Goal: Task Accomplishment & Management: Use online tool/utility

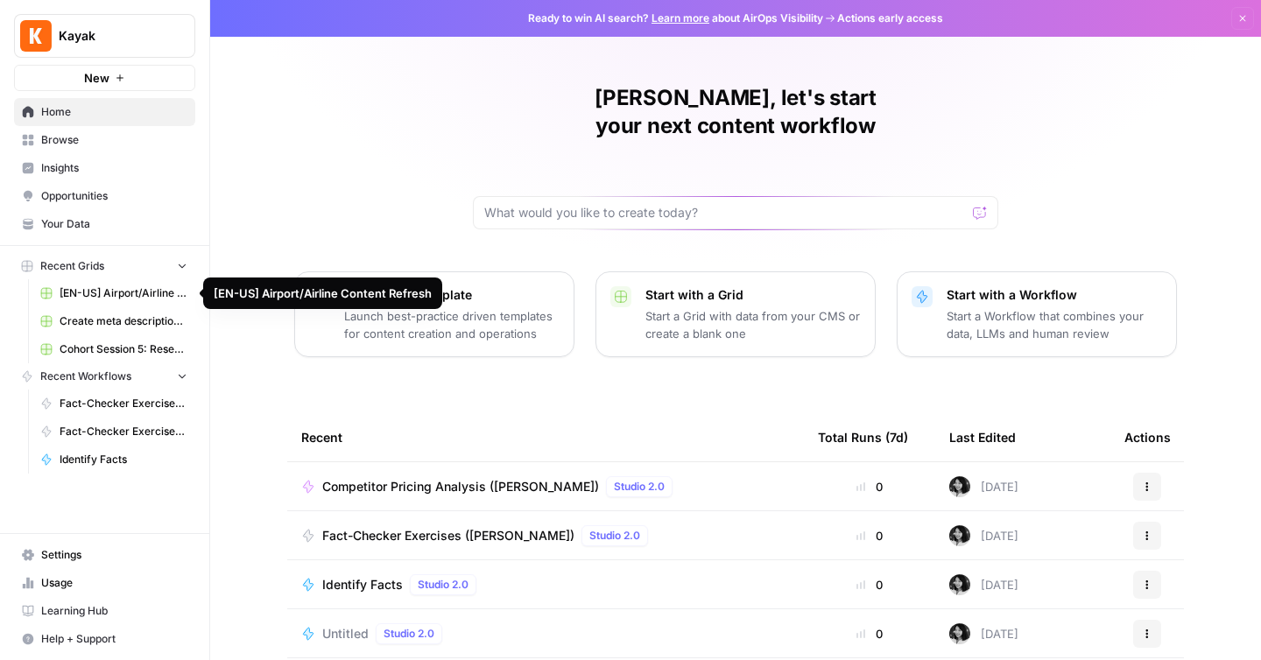
click at [112, 294] on span "[EN-US] Airport/Airline Content Refresh" at bounding box center [124, 293] width 128 height 16
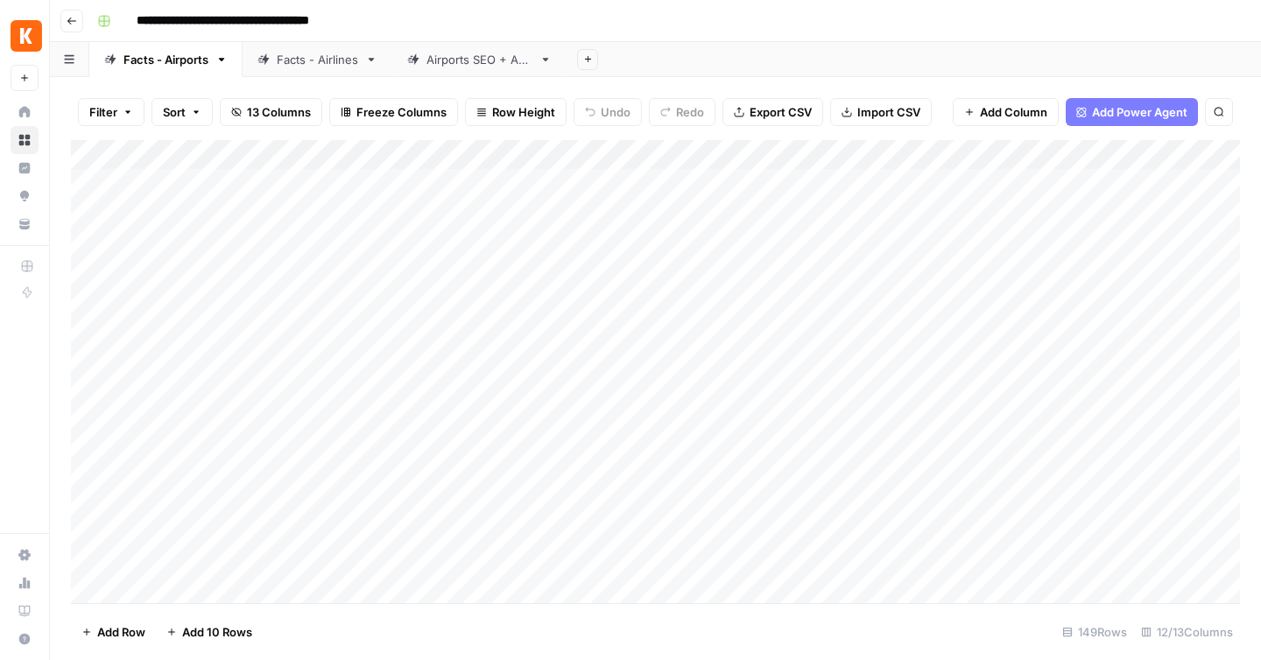
click at [447, 11] on div "**********" at bounding box center [666, 21] width 1153 height 28
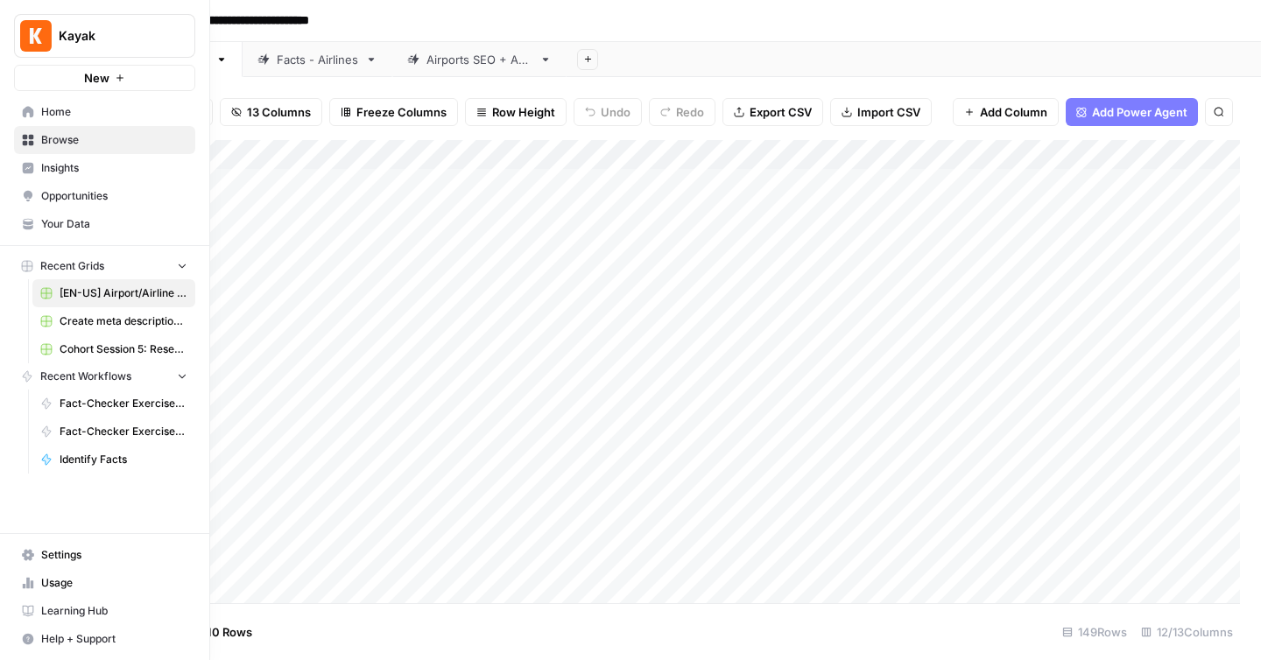
click at [45, 75] on button "New" at bounding box center [104, 78] width 181 height 26
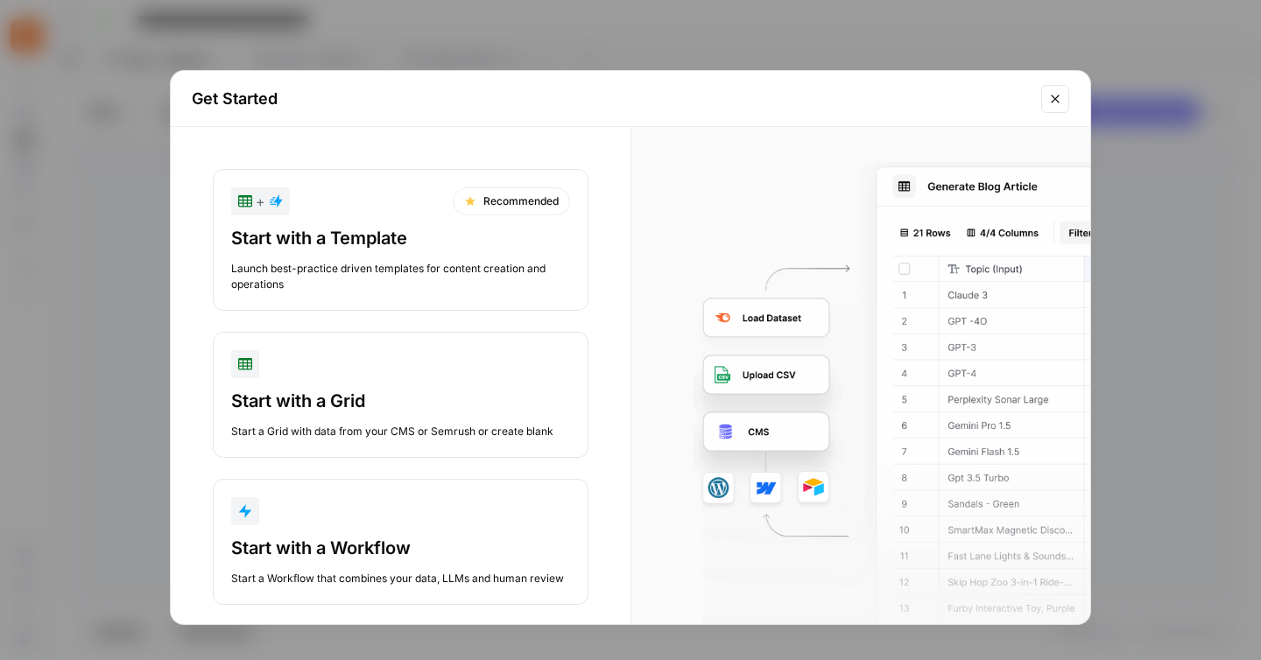
scroll to position [23, 0]
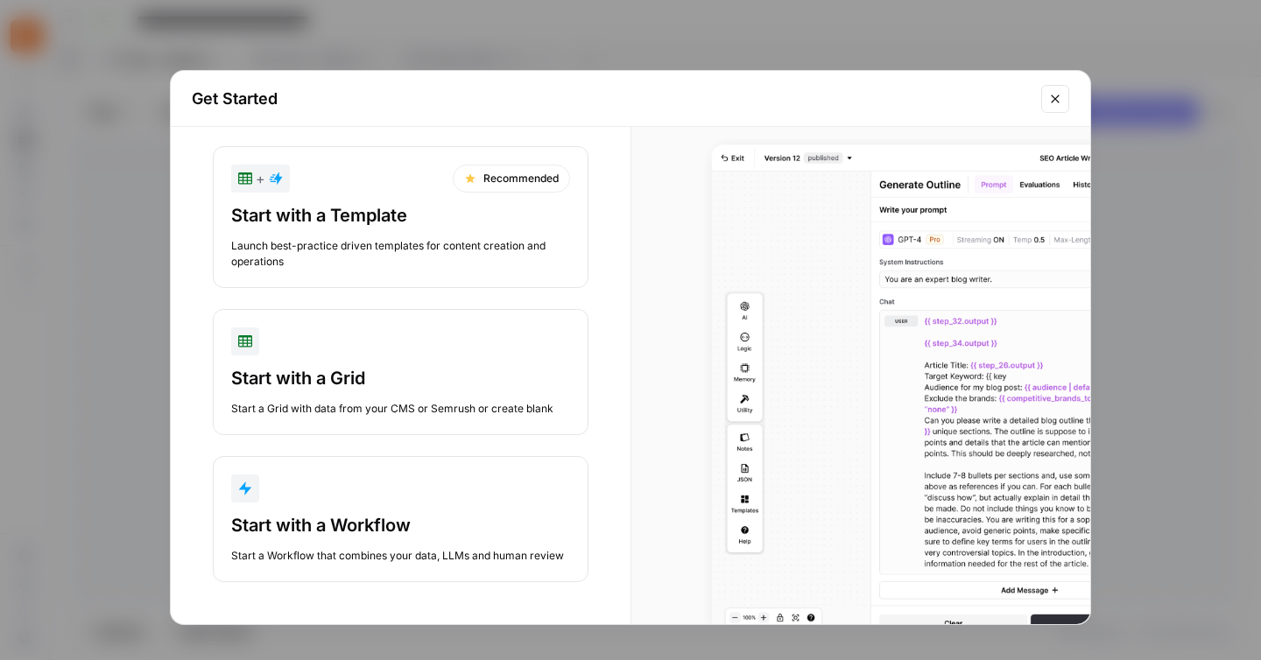
click at [341, 510] on button "Start with a Workflow Start a Workflow that combines your data, LLMs and human …" at bounding box center [401, 519] width 376 height 126
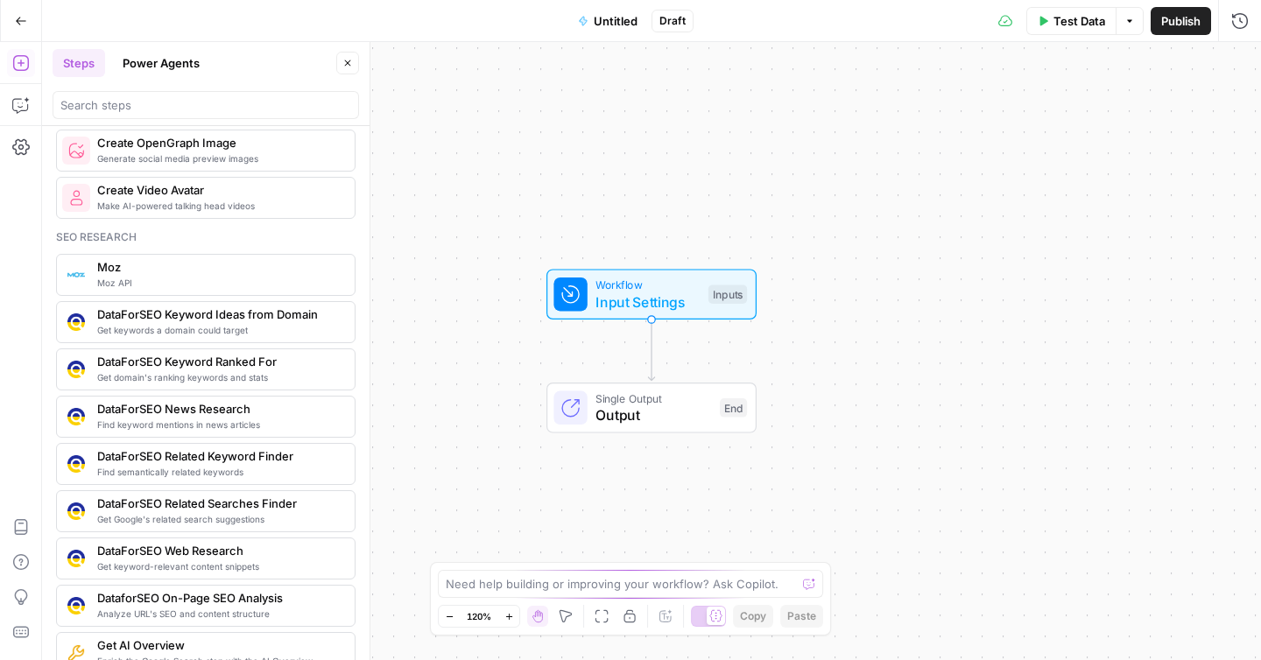
scroll to position [1234, 0]
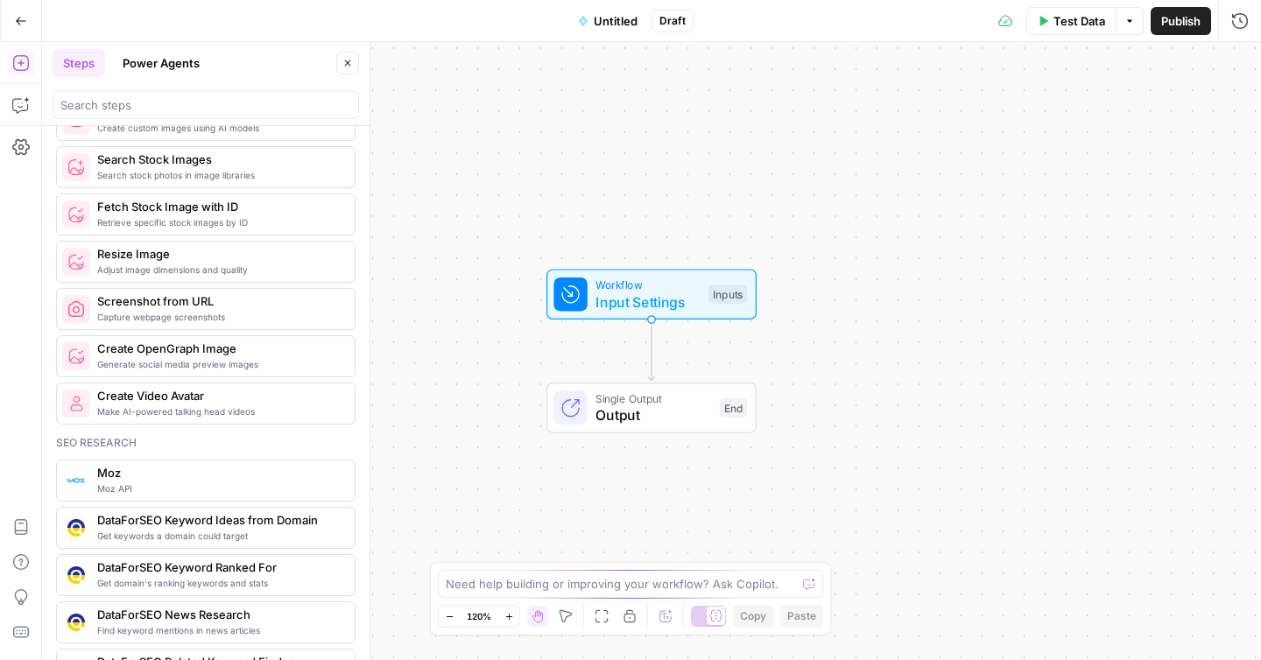
click at [158, 64] on button "Power Agents" at bounding box center [161, 63] width 98 height 28
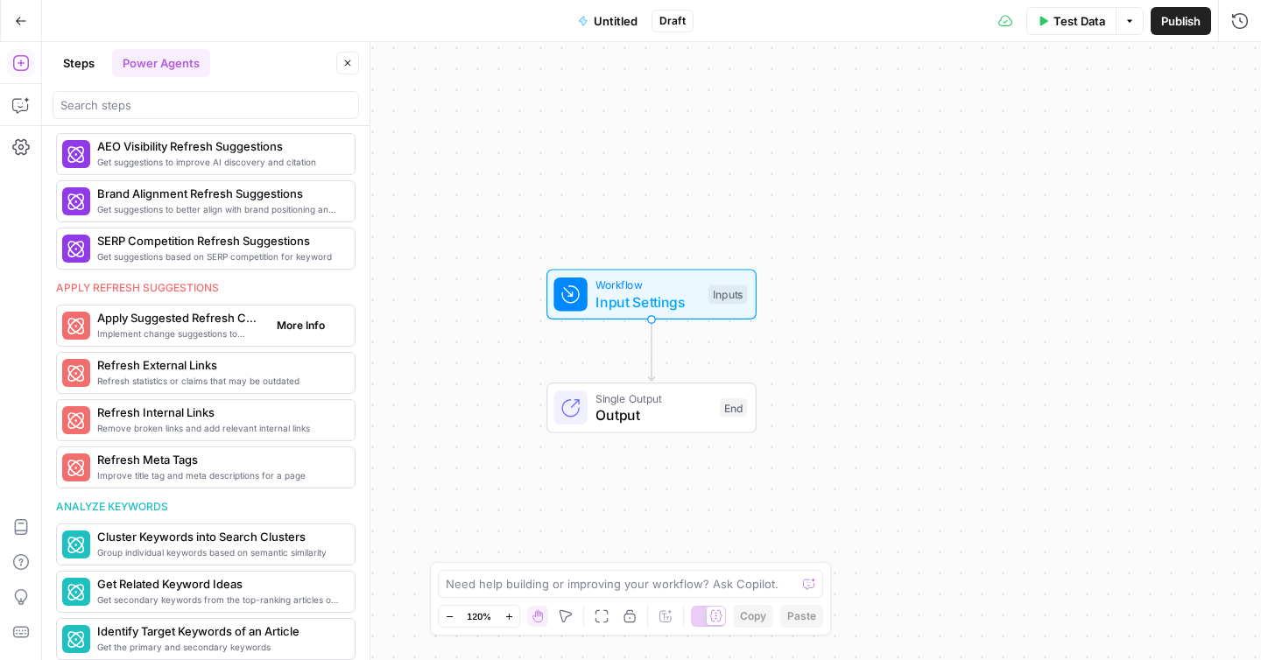
scroll to position [885, 0]
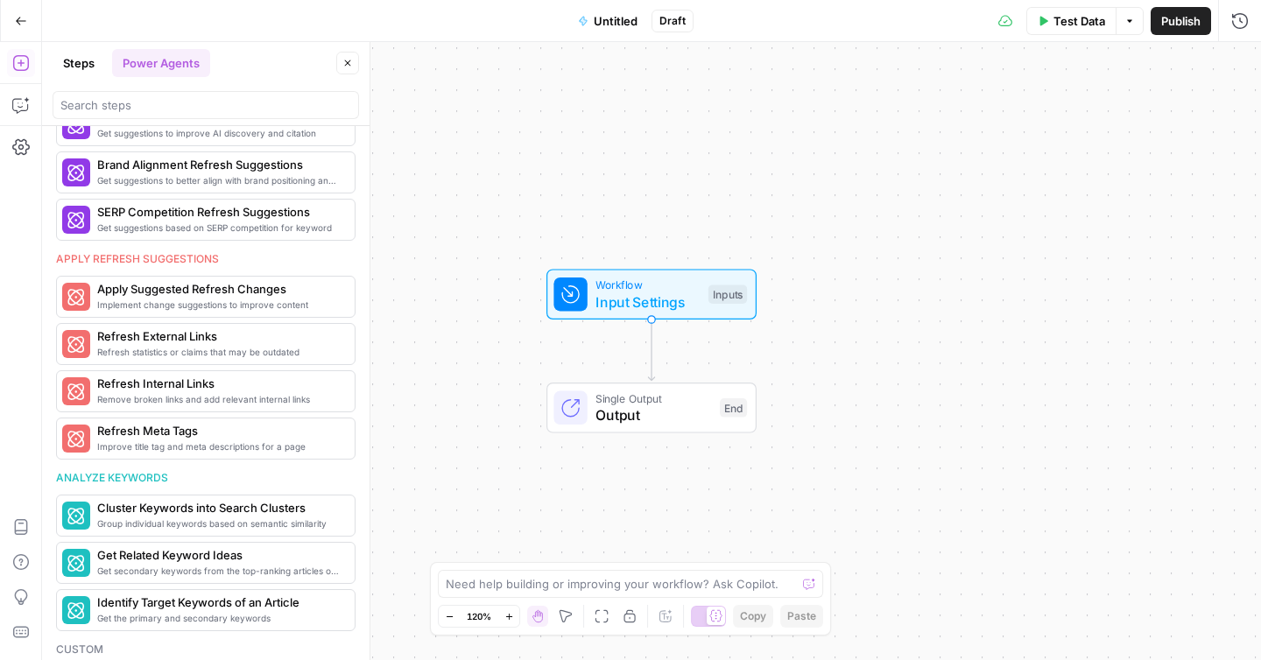
click at [67, 75] on button "Steps" at bounding box center [79, 63] width 53 height 28
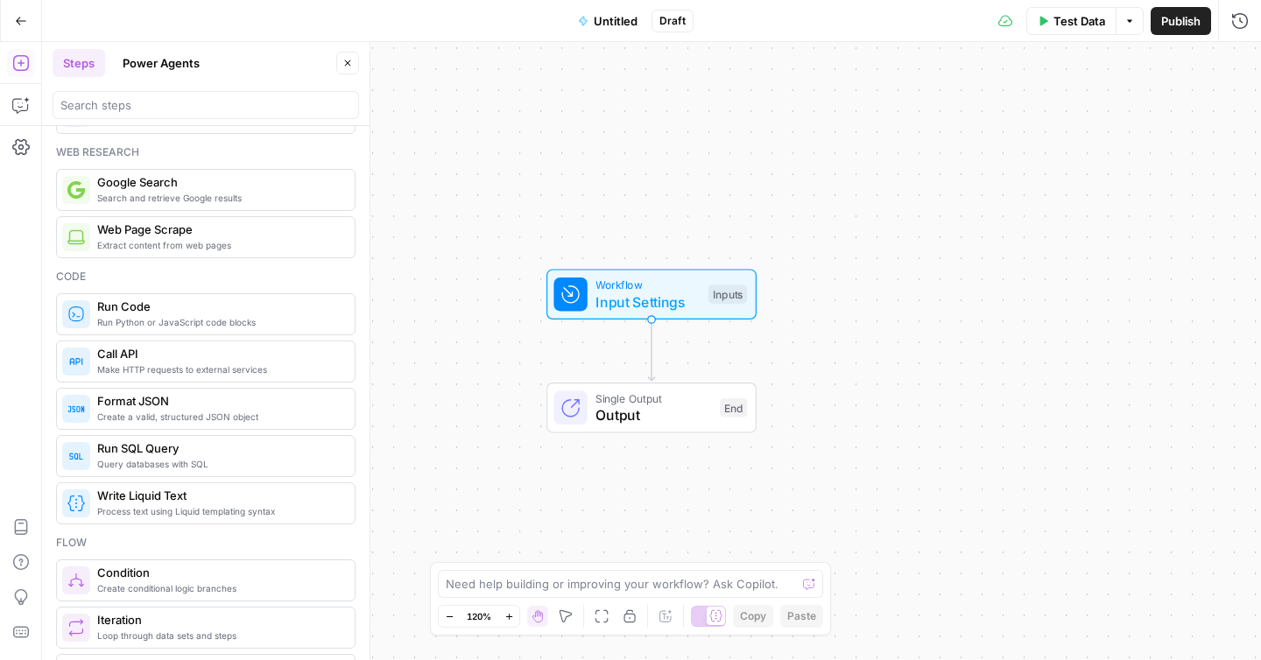
scroll to position [0, 0]
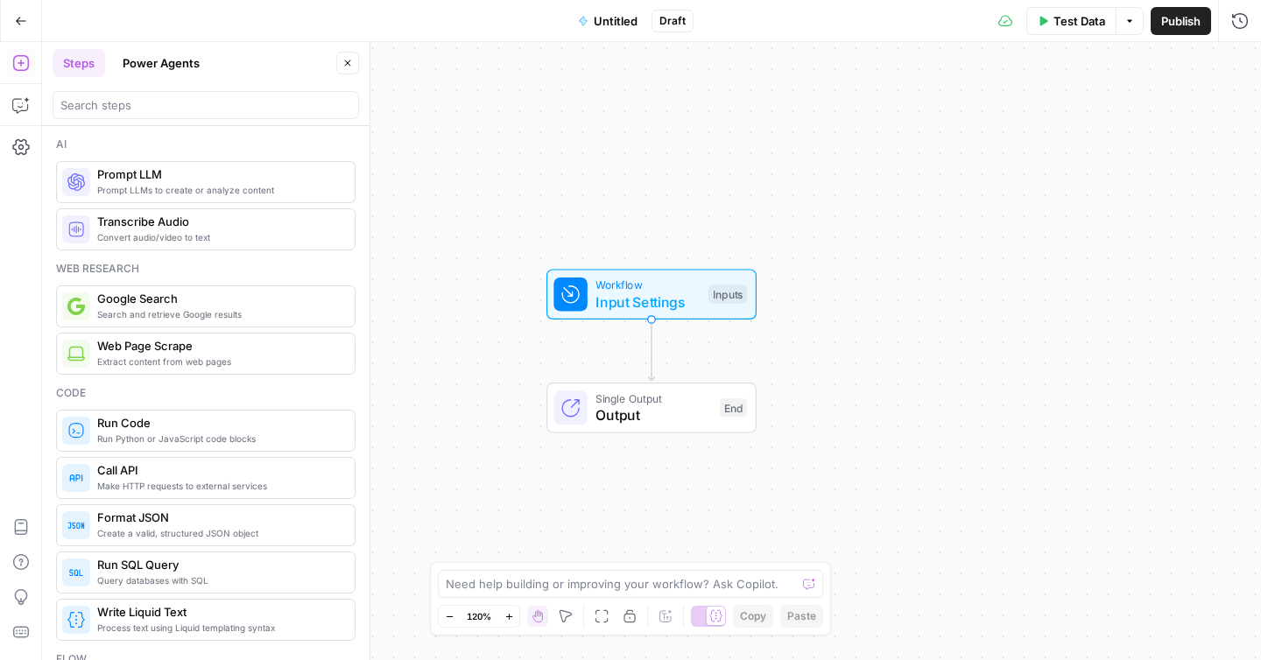
click at [11, 14] on button "Go Back" at bounding box center [21, 21] width 32 height 32
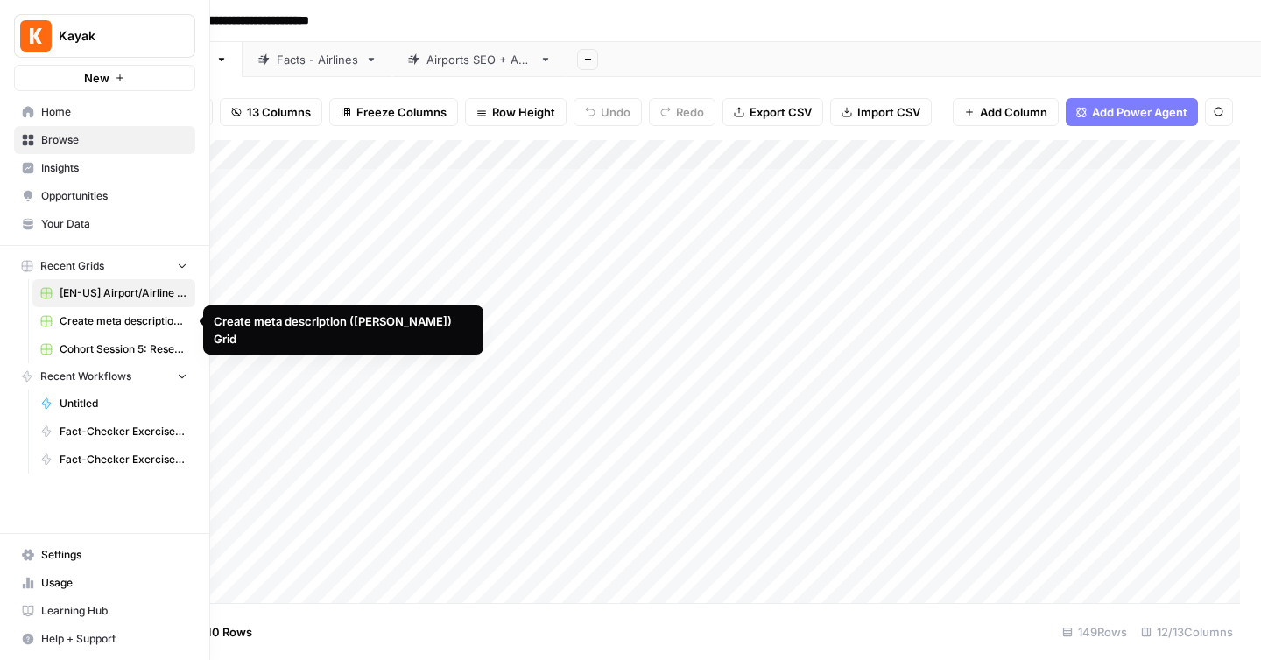
click at [104, 284] on link "[EN-US] Airport/Airline Content Refresh" at bounding box center [113, 293] width 163 height 28
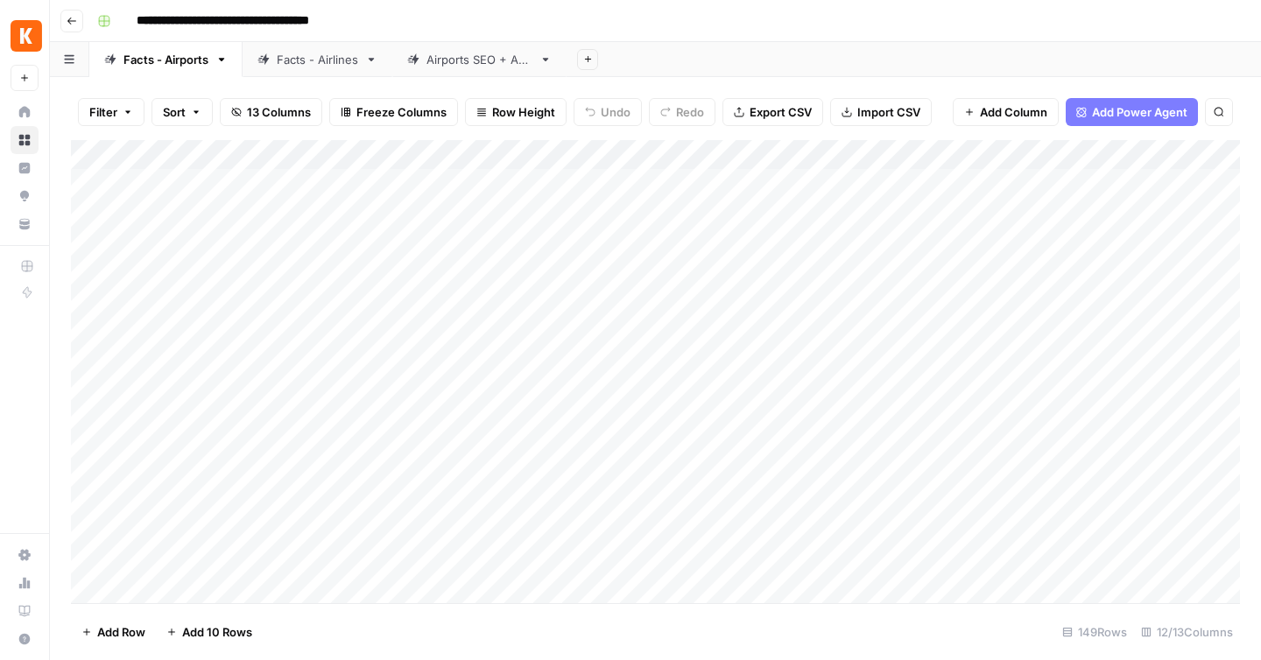
click at [66, 58] on icon "button" at bounding box center [69, 59] width 11 height 10
click at [66, 24] on button "Go back" at bounding box center [71, 21] width 23 height 23
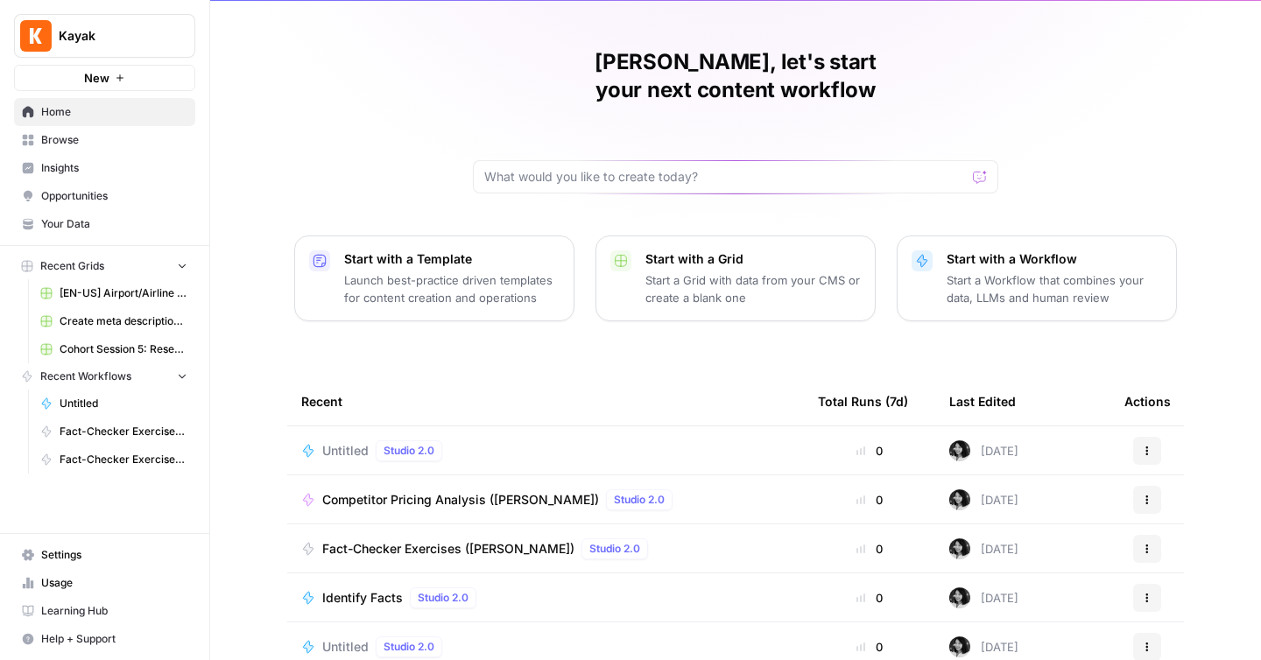
scroll to position [145, 0]
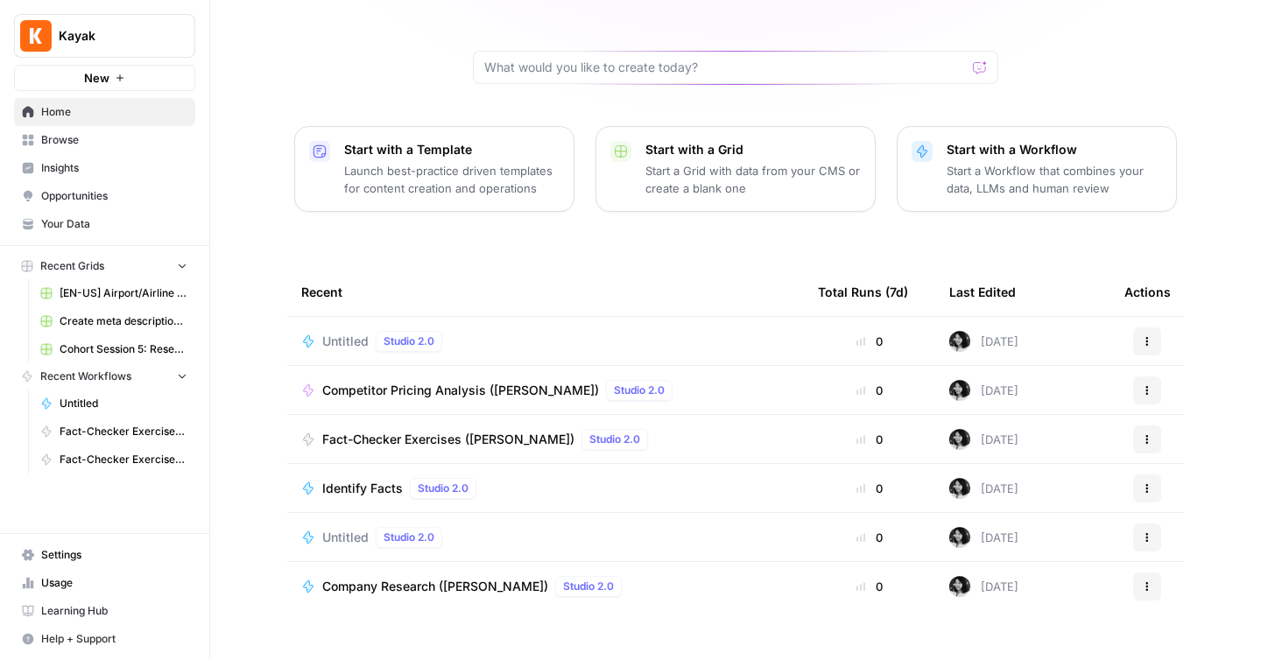
click at [151, 286] on span "[EN-US] Airport/Airline Content Refresh" at bounding box center [124, 293] width 128 height 16
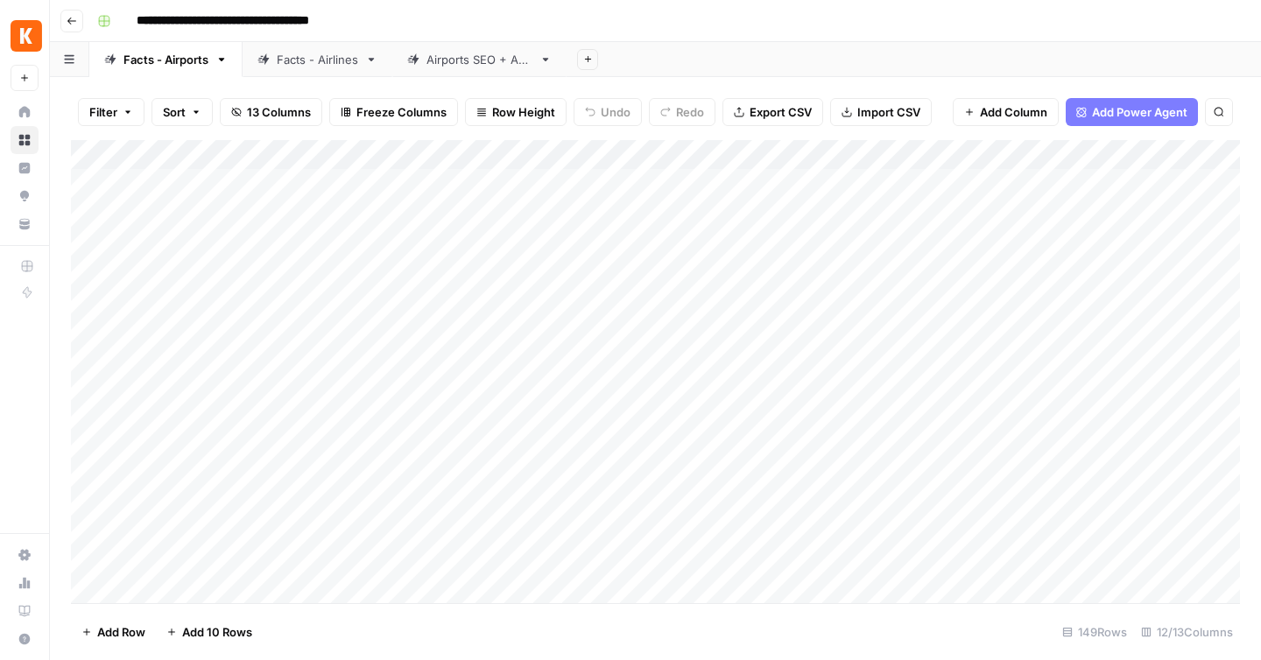
click at [326, 70] on link "Facts - Airlines" at bounding box center [318, 59] width 150 height 35
click at [461, 68] on link "Airports SEO + AEO" at bounding box center [479, 59] width 174 height 35
click at [155, 61] on div "Facts - Airports" at bounding box center [165, 60] width 85 height 18
click at [68, 25] on icon "button" at bounding box center [72, 21] width 11 height 11
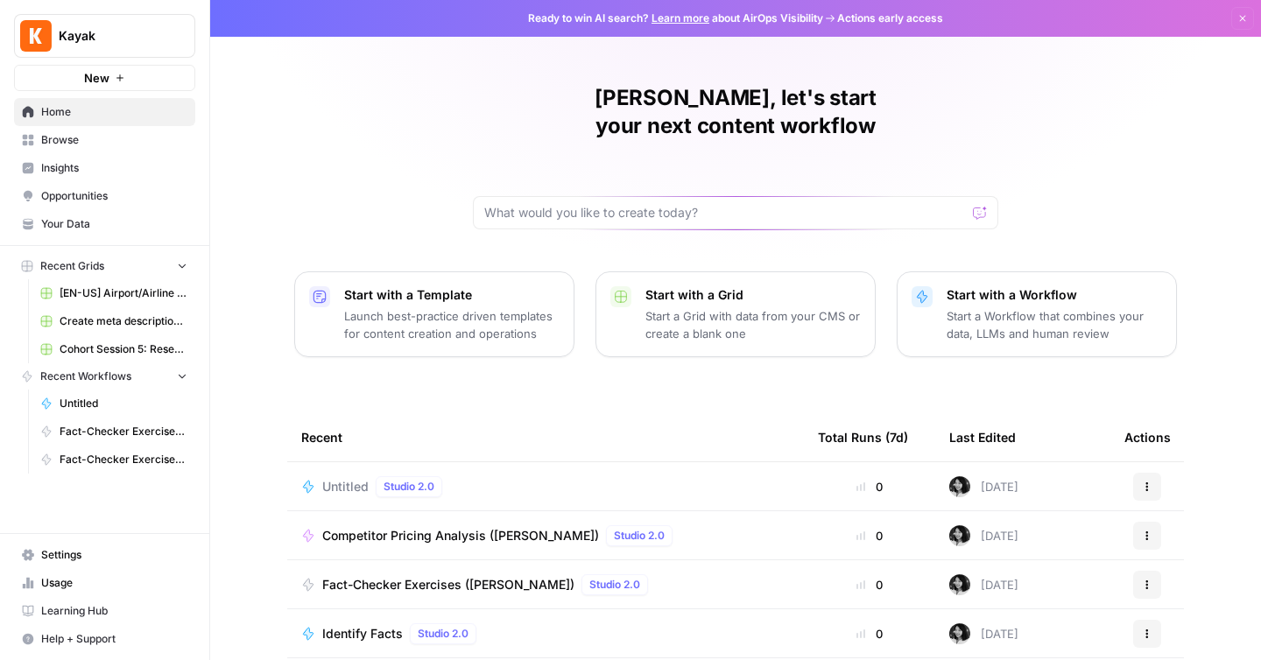
click at [95, 211] on link "Your Data" at bounding box center [104, 224] width 181 height 28
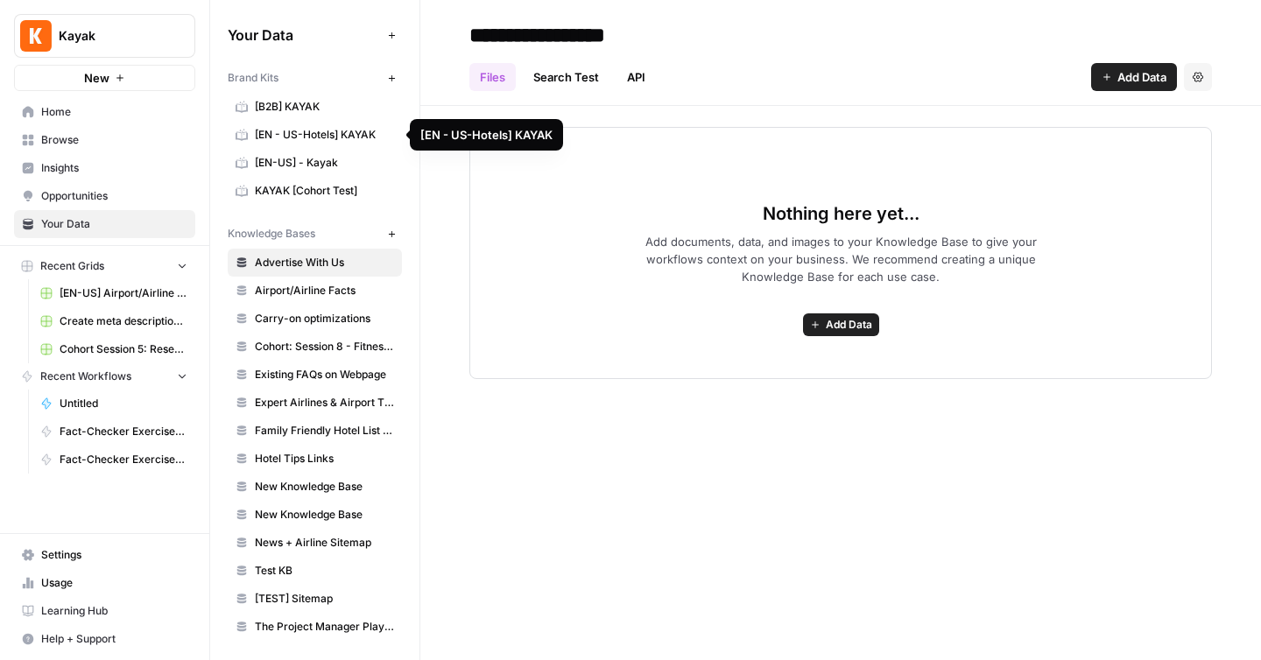
click at [288, 130] on span "[EN - US-Hotels] KAYAK" at bounding box center [324, 135] width 139 height 16
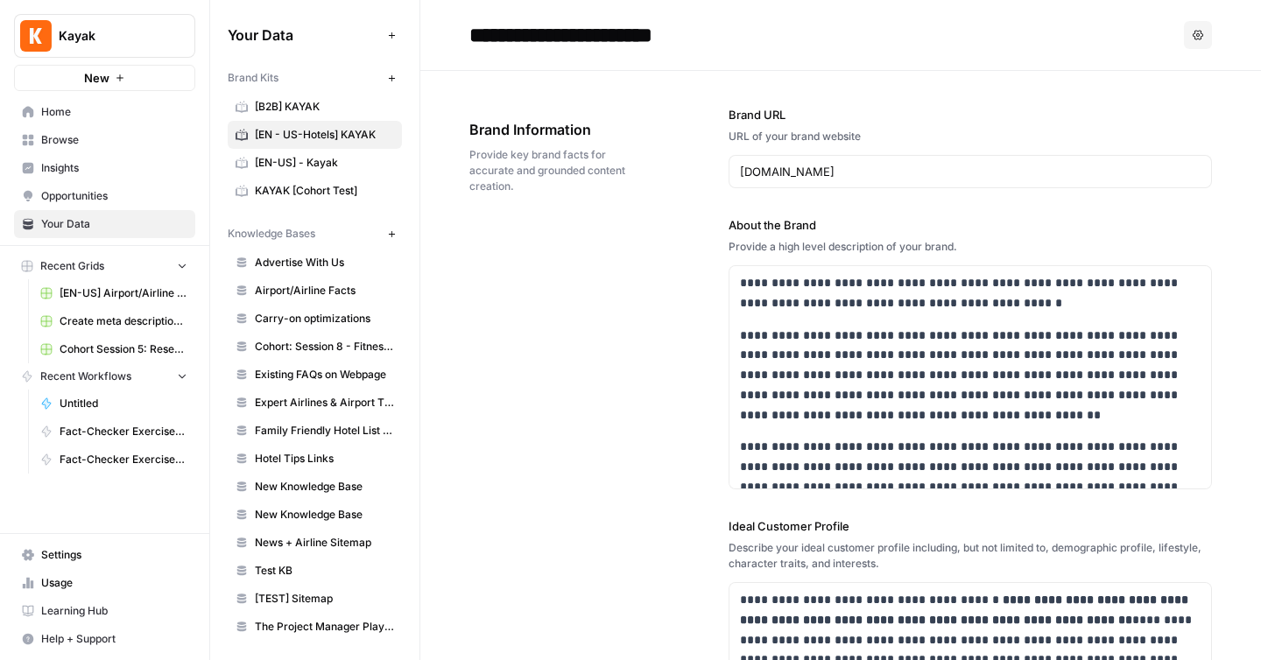
click at [1193, 33] on icon "button" at bounding box center [1197, 35] width 11 height 11
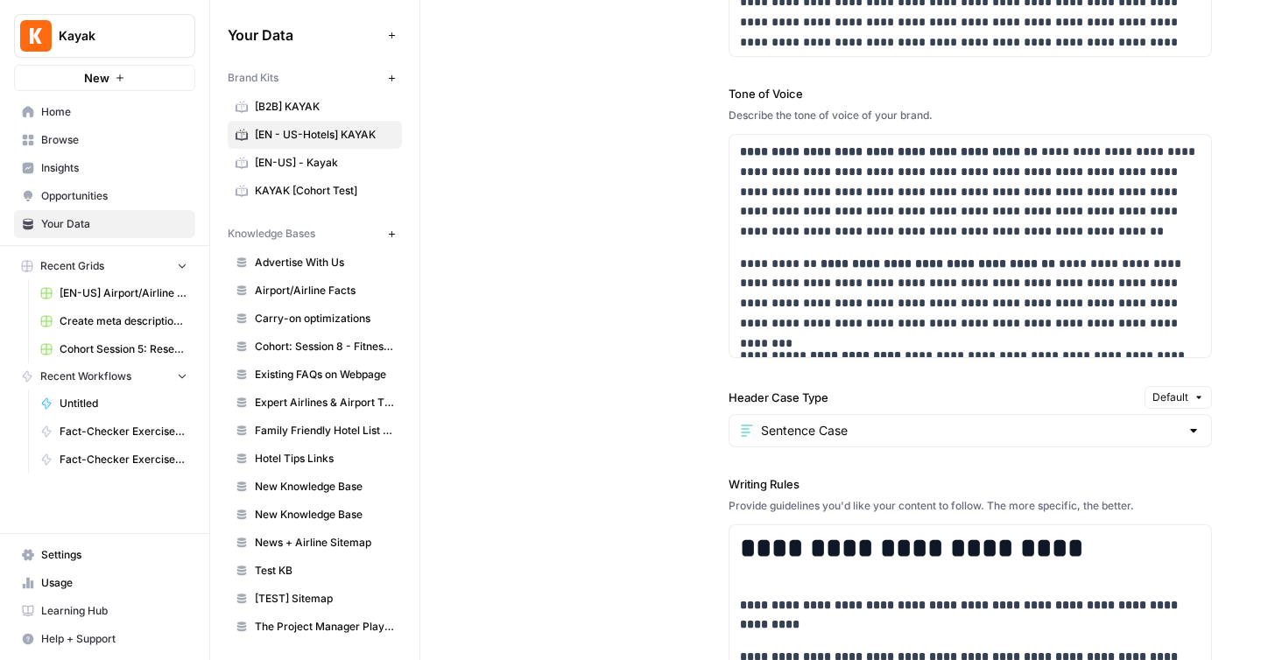
scroll to position [1968, 0]
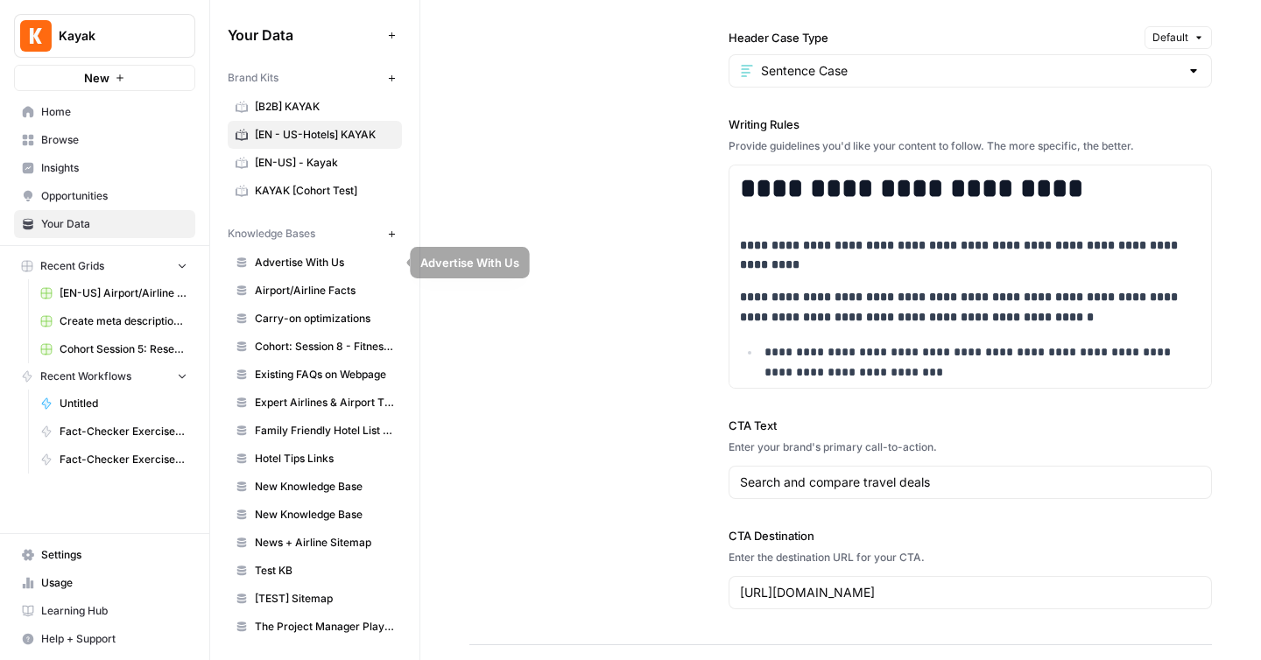
click at [280, 263] on span "Advertise With Us" at bounding box center [324, 263] width 139 height 16
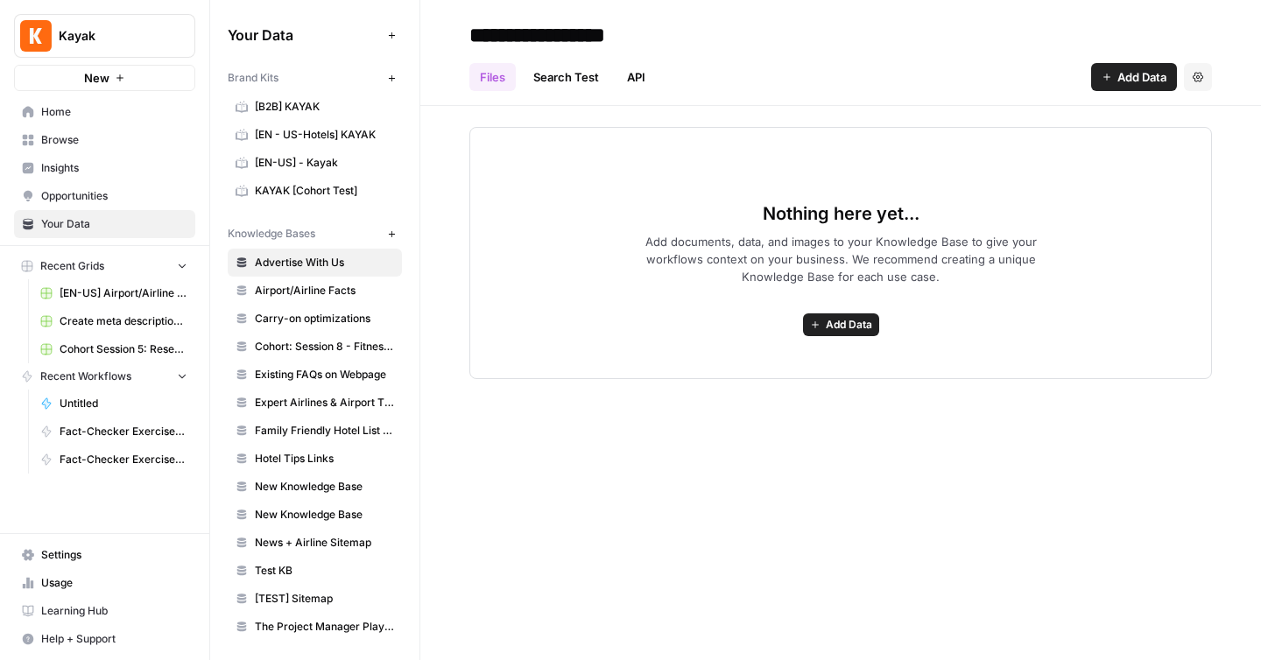
click at [277, 297] on span "Airport/Airline Facts" at bounding box center [324, 291] width 139 height 16
click at [258, 369] on span "Existing FAQs on Webpage" at bounding box center [324, 375] width 139 height 16
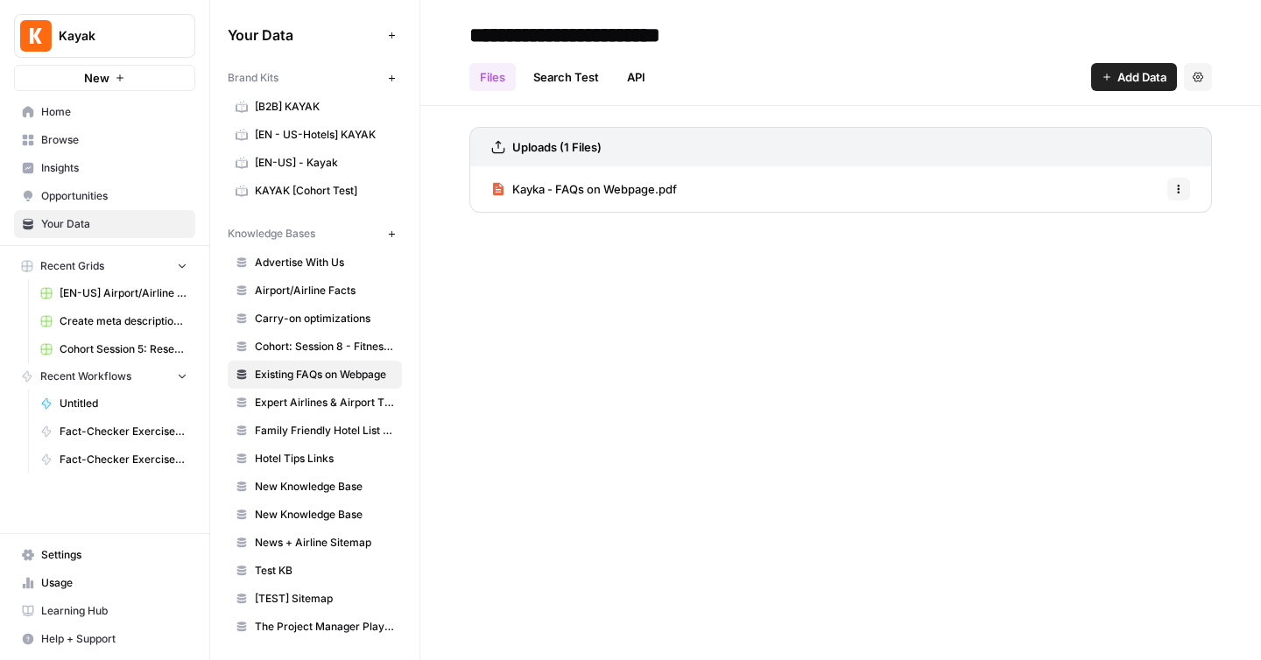
scroll to position [2, 0]
click at [289, 392] on link "Expert Airlines & Airport Tips" at bounding box center [315, 401] width 174 height 28
click at [92, 399] on span "Untitled" at bounding box center [124, 404] width 128 height 16
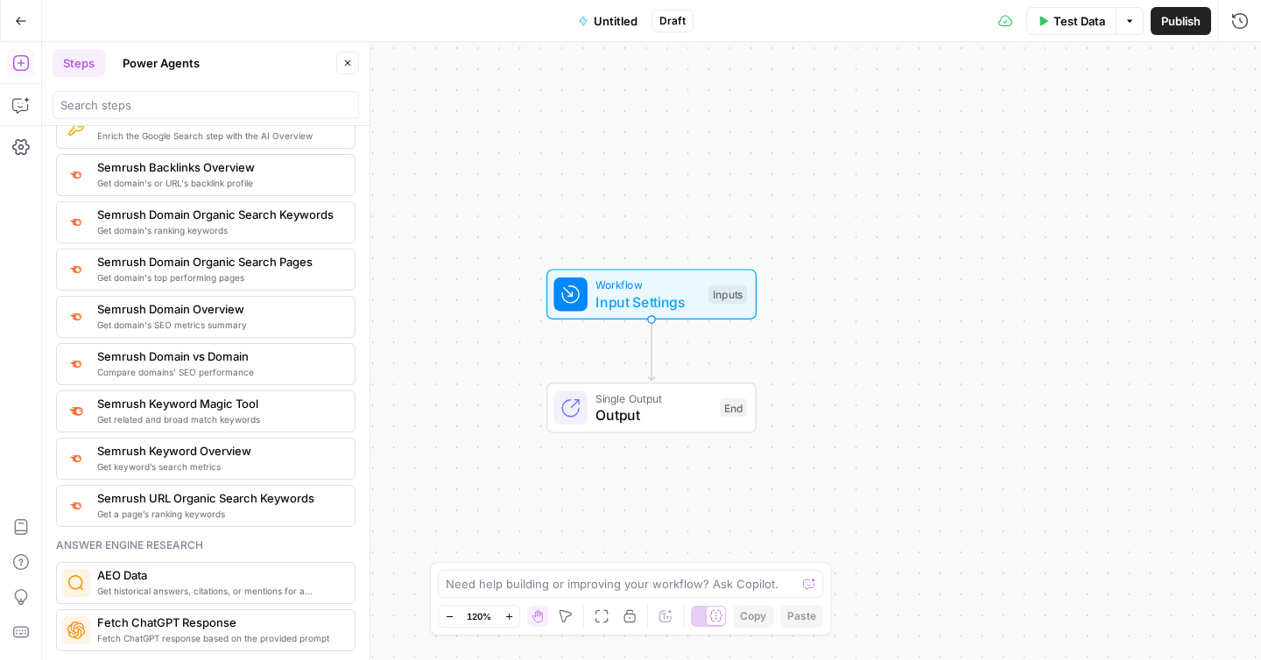
scroll to position [2142, 0]
